Goal: Check status: Check status

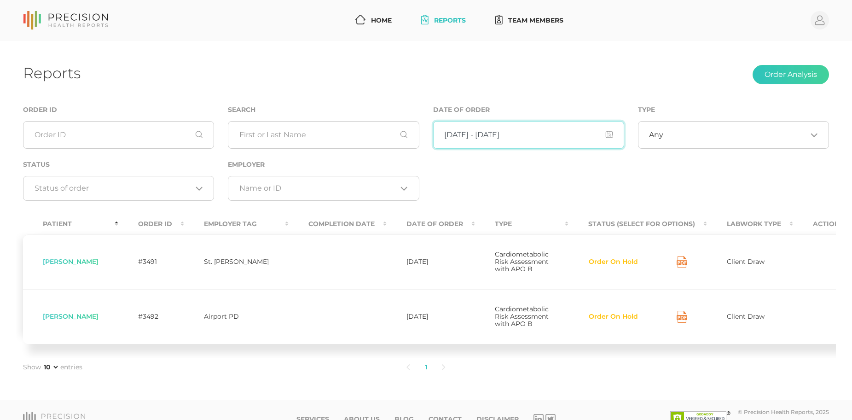
click at [608, 134] on input "input" at bounding box center [528, 135] width 191 height 28
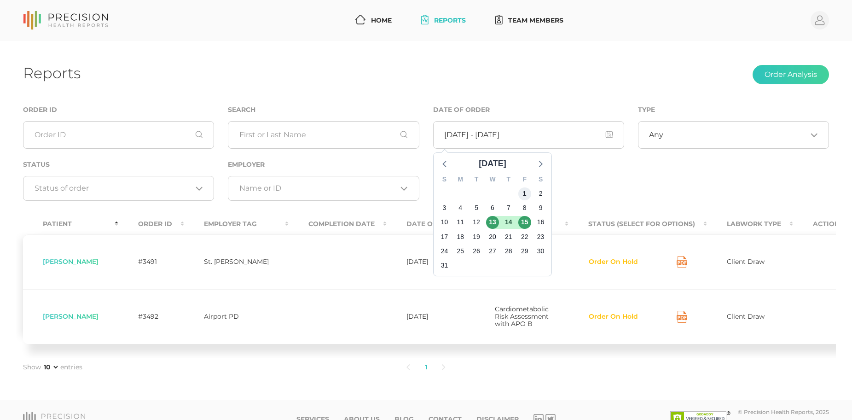
click at [526, 193] on span "1" at bounding box center [524, 193] width 13 height 13
type input "[DATE] - [DATE]"
click at [528, 224] on span "15" at bounding box center [524, 222] width 13 height 13
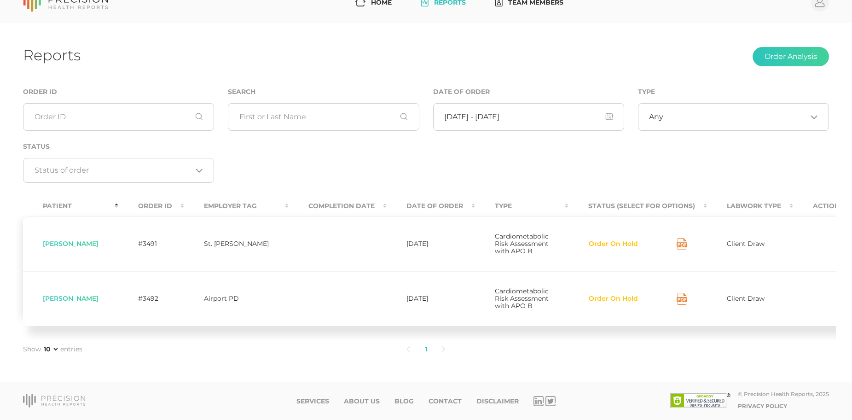
scroll to position [40, 0]
click at [58, 350] on select "10 25 50 75" at bounding box center [50, 348] width 17 height 9
click at [57, 349] on select "10 25 50 75" at bounding box center [50, 348] width 17 height 9
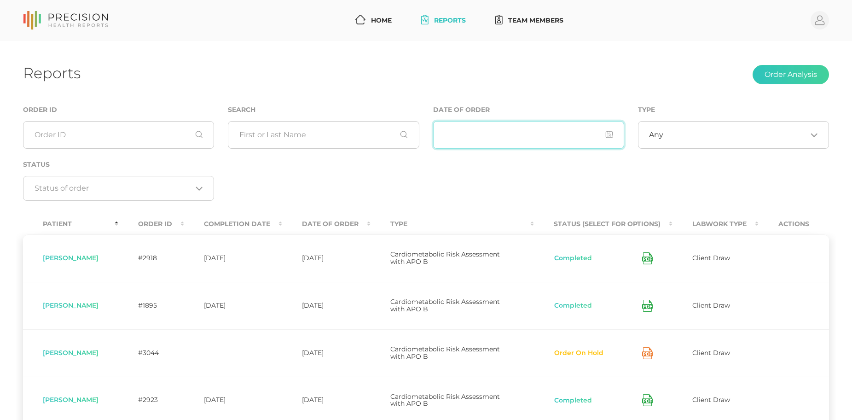
drag, startPoint x: 614, startPoint y: 140, endPoint x: 610, endPoint y: 137, distance: 5.2
click at [612, 139] on input "input" at bounding box center [528, 135] width 191 height 28
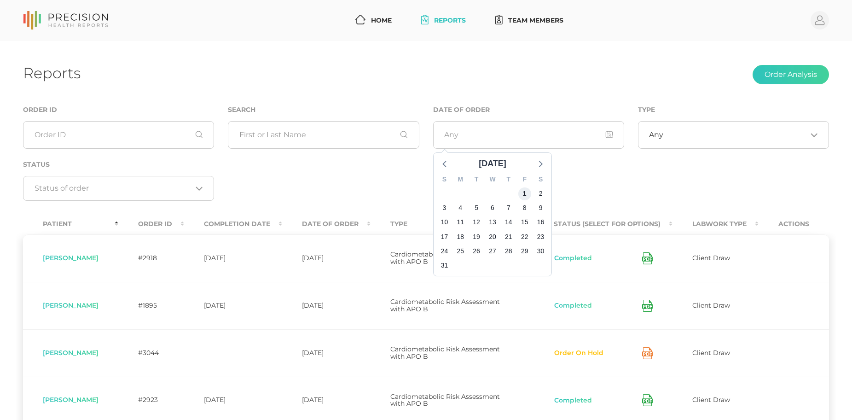
click at [526, 195] on span "1" at bounding box center [524, 193] width 13 height 13
click at [523, 223] on span "15" at bounding box center [524, 222] width 13 height 13
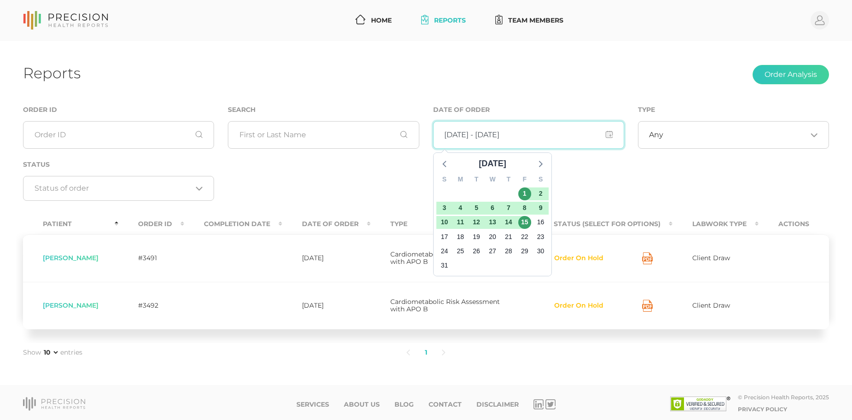
click at [607, 134] on input "input" at bounding box center [528, 135] width 191 height 28
click at [448, 162] on icon at bounding box center [445, 163] width 12 height 12
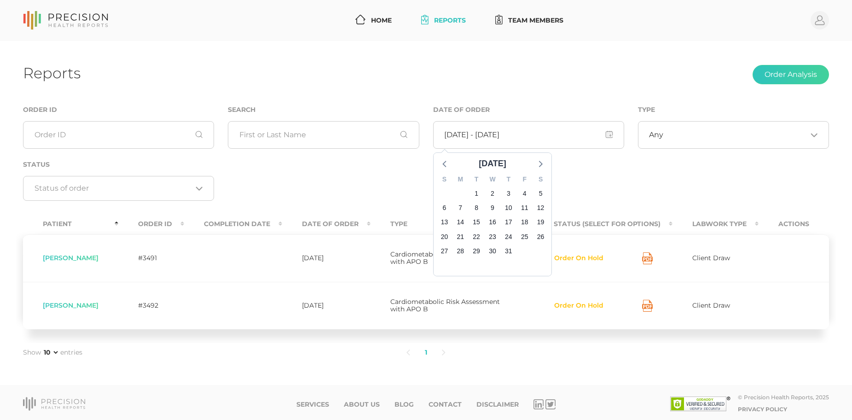
click at [468, 238] on div "21" at bounding box center [460, 237] width 16 height 14
click at [463, 238] on span "21" at bounding box center [460, 236] width 13 height 13
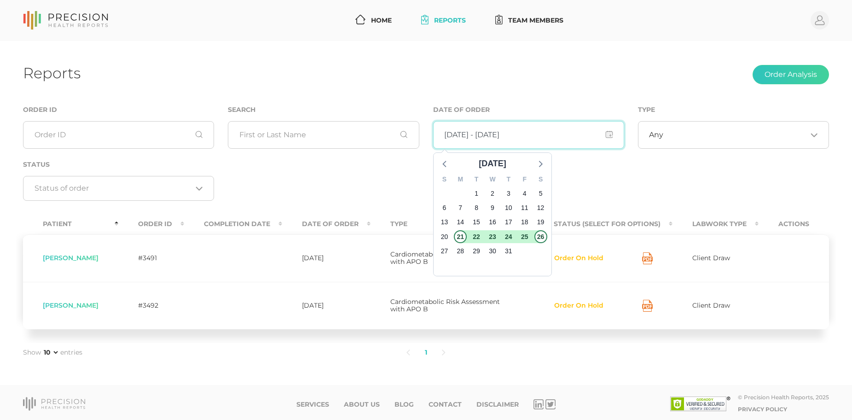
click at [608, 134] on input "input" at bounding box center [528, 135] width 191 height 28
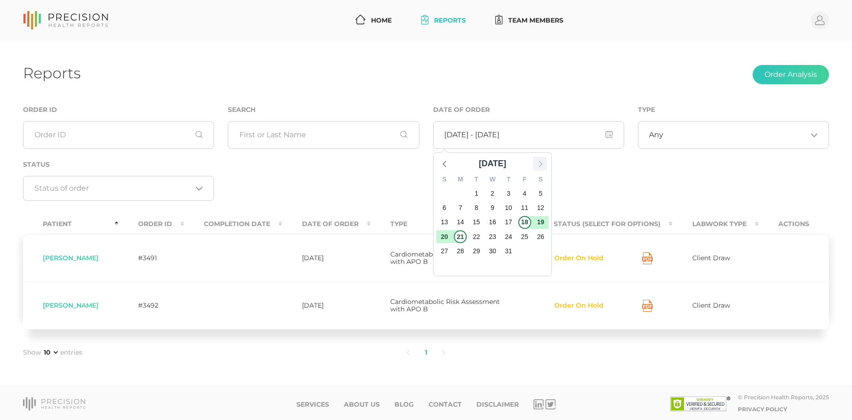
click at [537, 160] on icon at bounding box center [540, 163] width 12 height 12
type input "07/21/2025 - 08/14/2025"
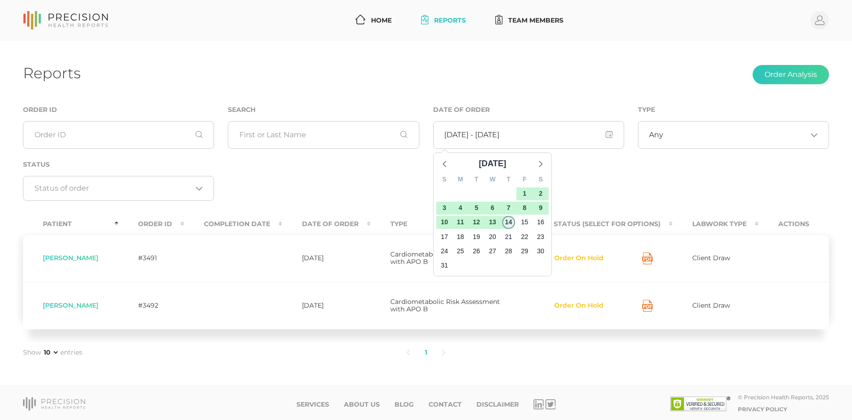
click at [509, 226] on span "14" at bounding box center [508, 222] width 13 height 13
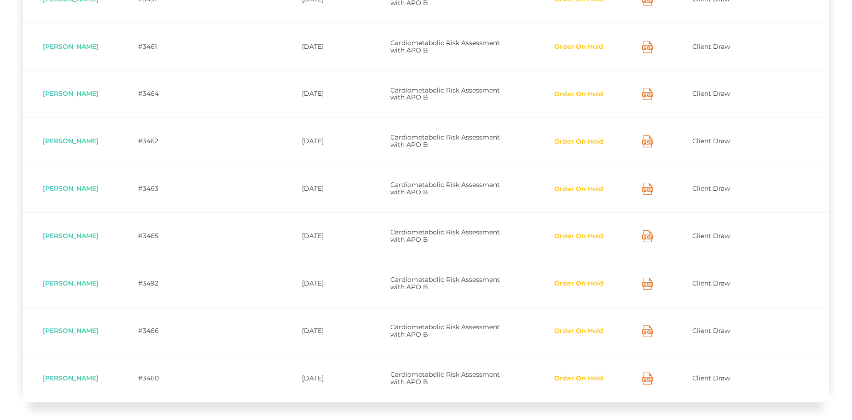
scroll to position [382, 0]
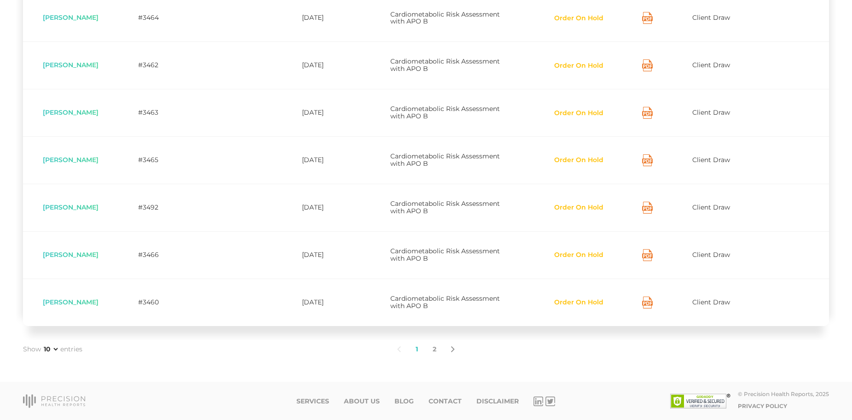
click at [451, 351] on icon at bounding box center [452, 349] width 2 height 5
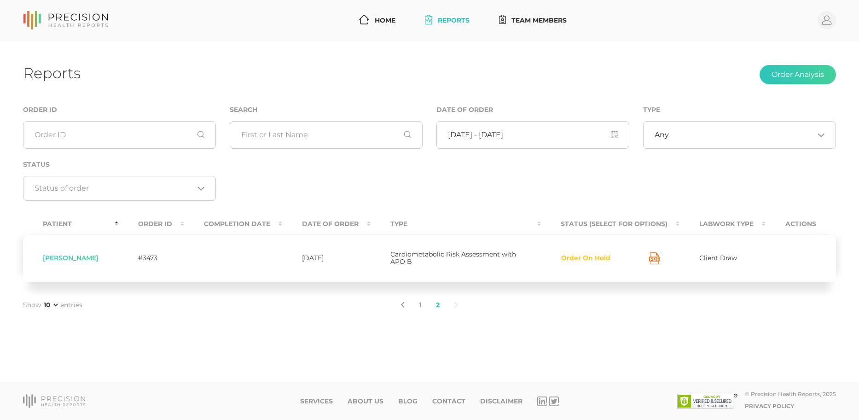
click at [404, 305] on icon at bounding box center [403, 304] width 4 height 6
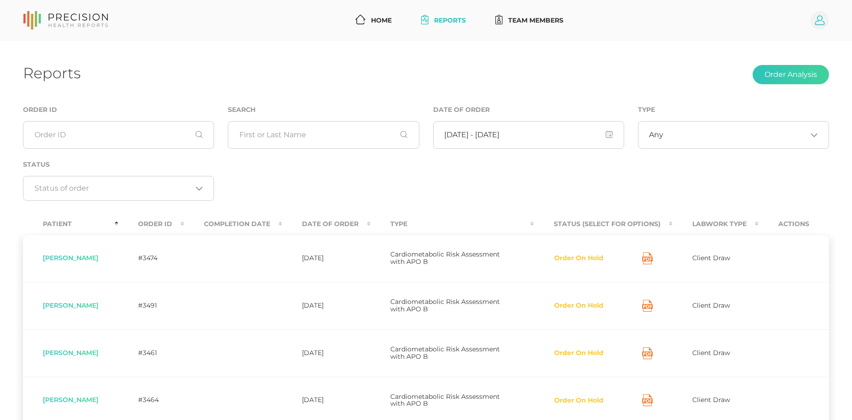
click at [818, 21] on icon at bounding box center [820, 21] width 10 height 10
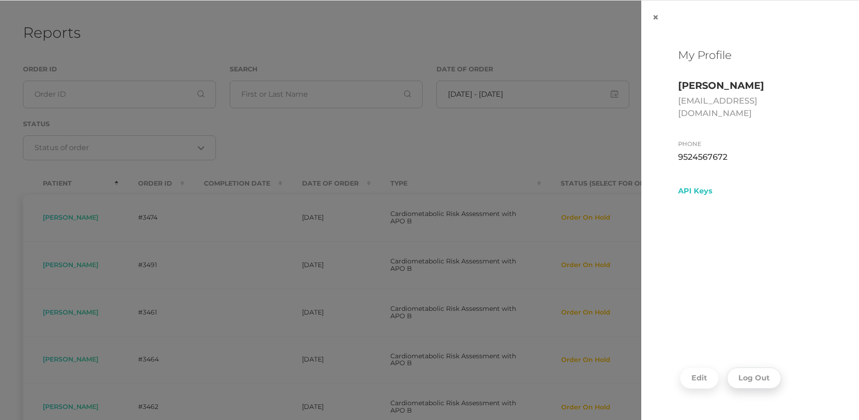
click at [747, 383] on button "Log Out" at bounding box center [754, 377] width 54 height 21
